Goal: Navigation & Orientation: Find specific page/section

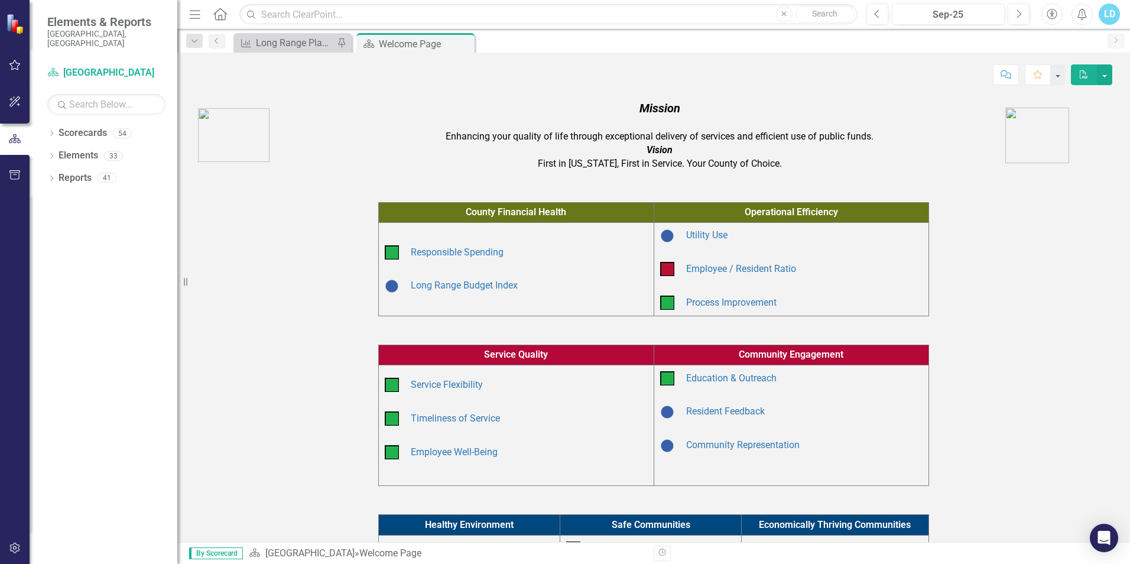
scroll to position [197, 0]
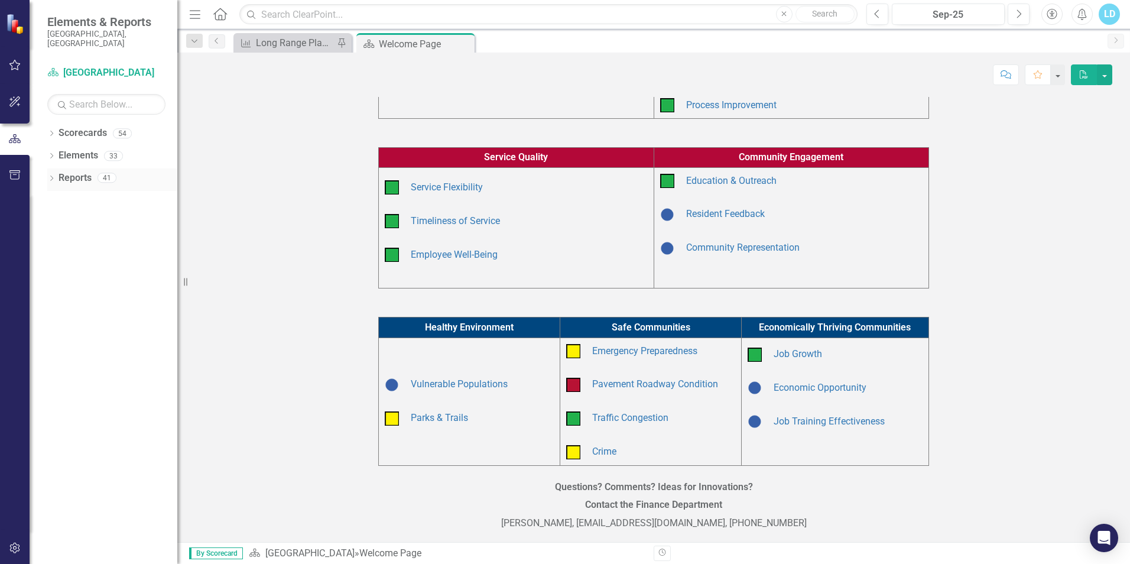
click at [108, 173] on div "41" at bounding box center [106, 178] width 19 height 10
click at [122, 128] on div "54" at bounding box center [122, 133] width 19 height 10
click at [52, 131] on icon "Dropdown" at bounding box center [51, 134] width 8 height 6
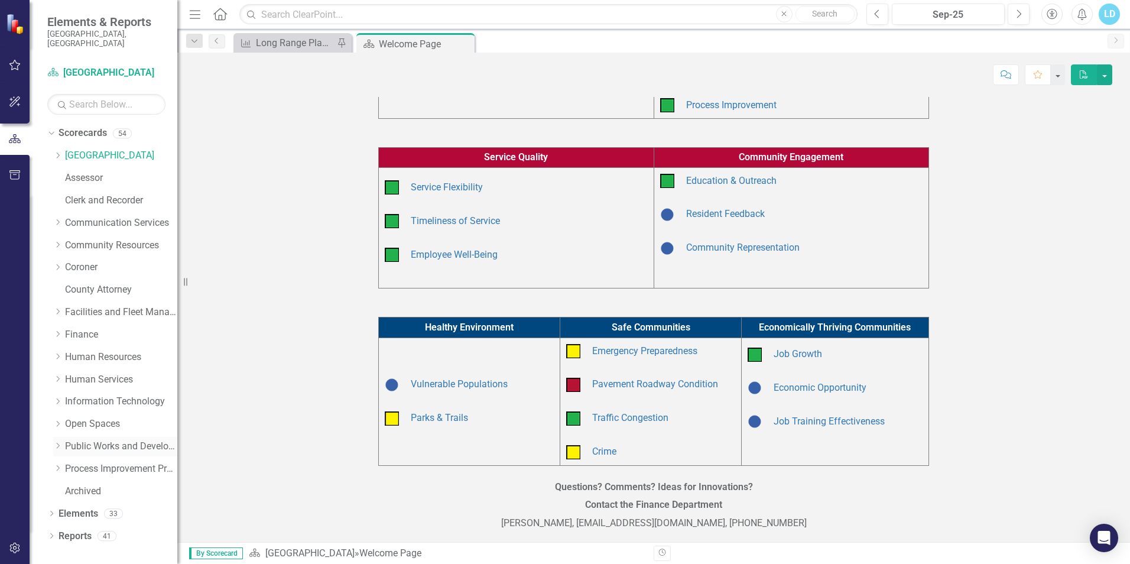
click at [149, 440] on link "Public Works and Development" at bounding box center [121, 447] width 112 height 14
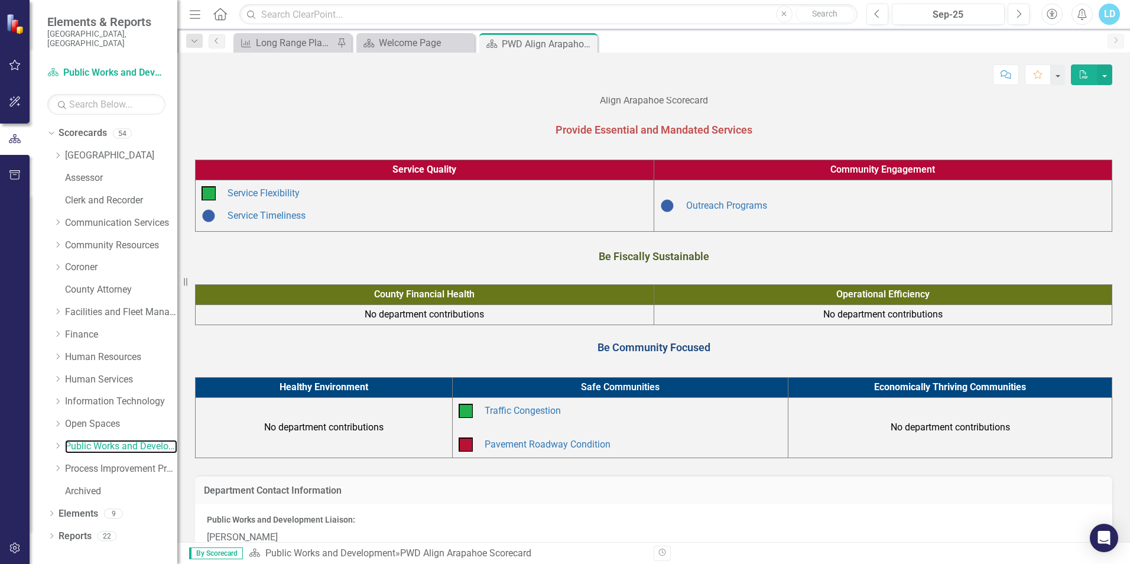
scroll to position [95, 0]
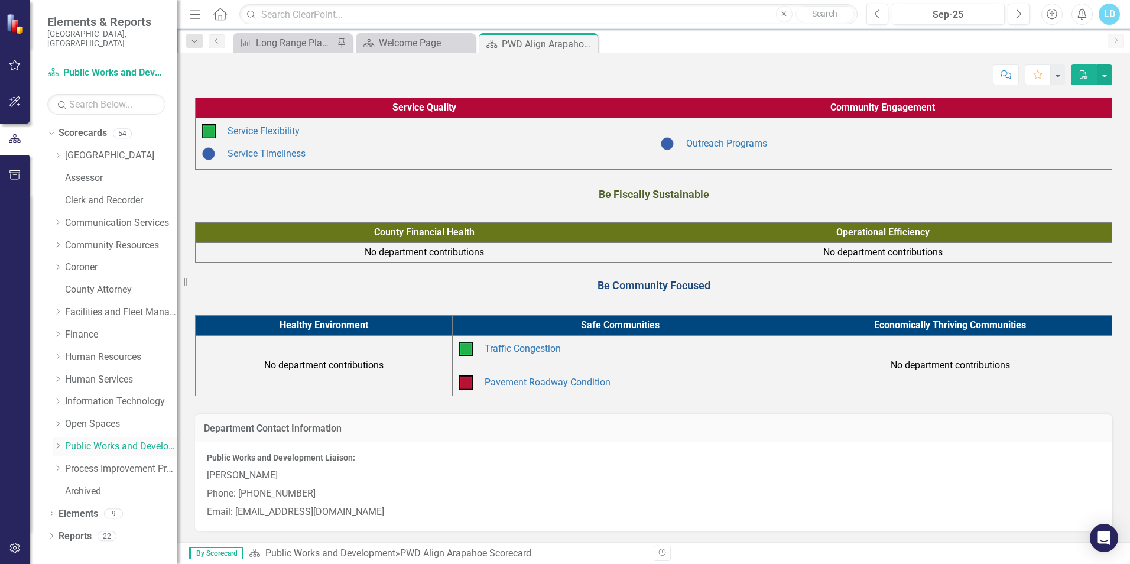
click at [60, 441] on div "Dropdown" at bounding box center [57, 446] width 9 height 10
click at [105, 529] on link "Planning" at bounding box center [127, 536] width 100 height 14
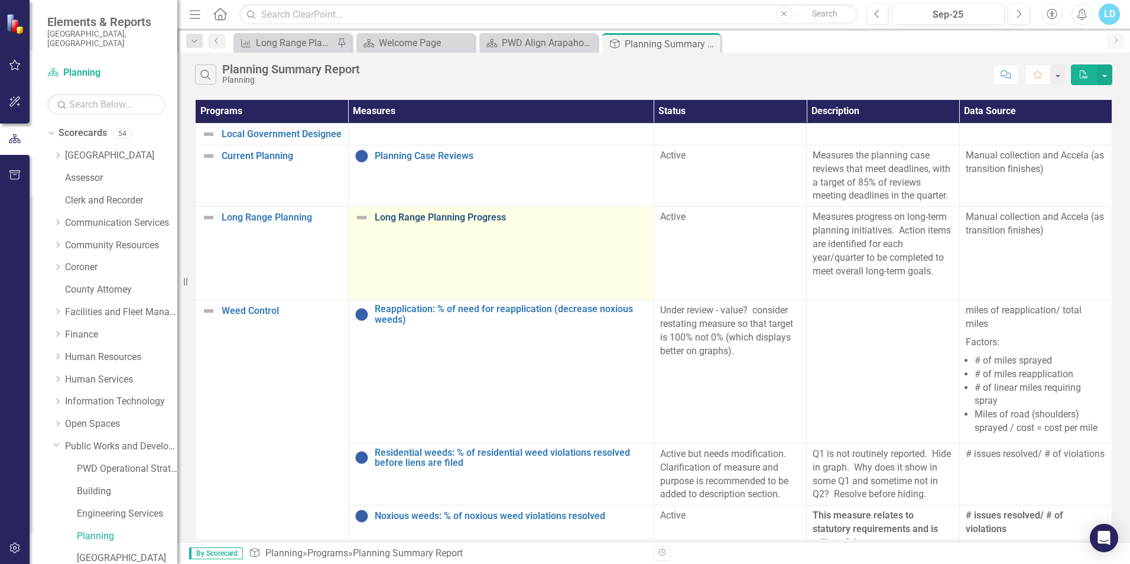
click at [396, 219] on link "Long Range Planning Progress" at bounding box center [511, 217] width 273 height 11
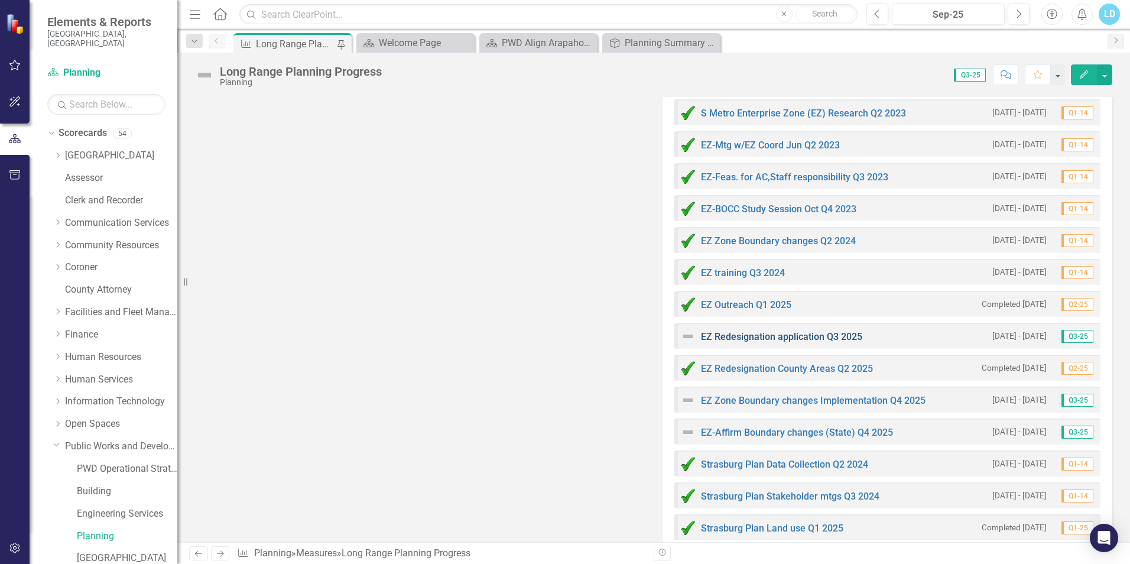
scroll to position [2186, 0]
